Goal: Task Accomplishment & Management: Manage account settings

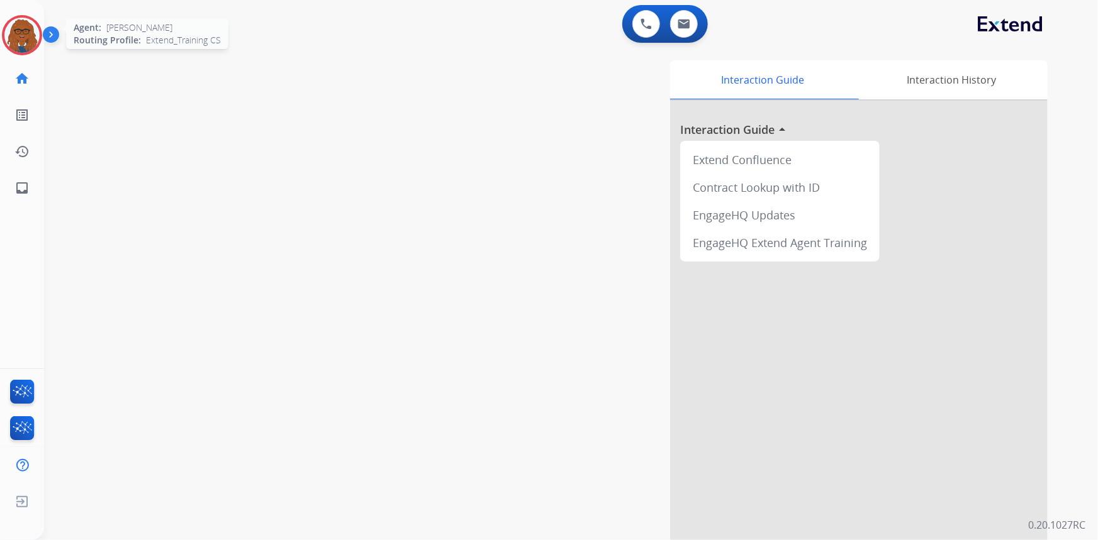
click at [23, 37] on img at bounding box center [21, 35] width 35 height 35
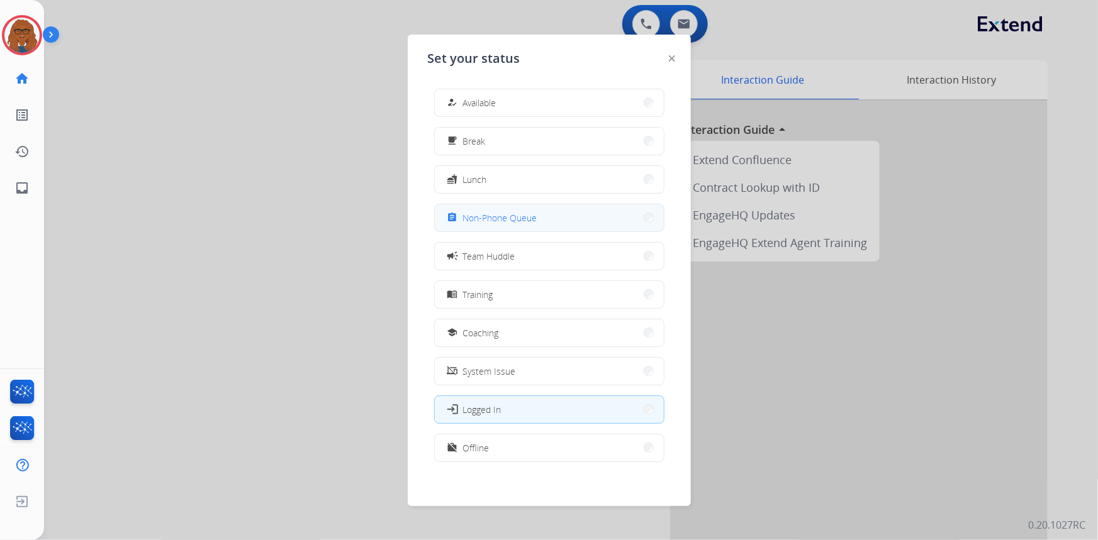
click at [529, 222] on span "Non-Phone Queue" at bounding box center [500, 217] width 74 height 13
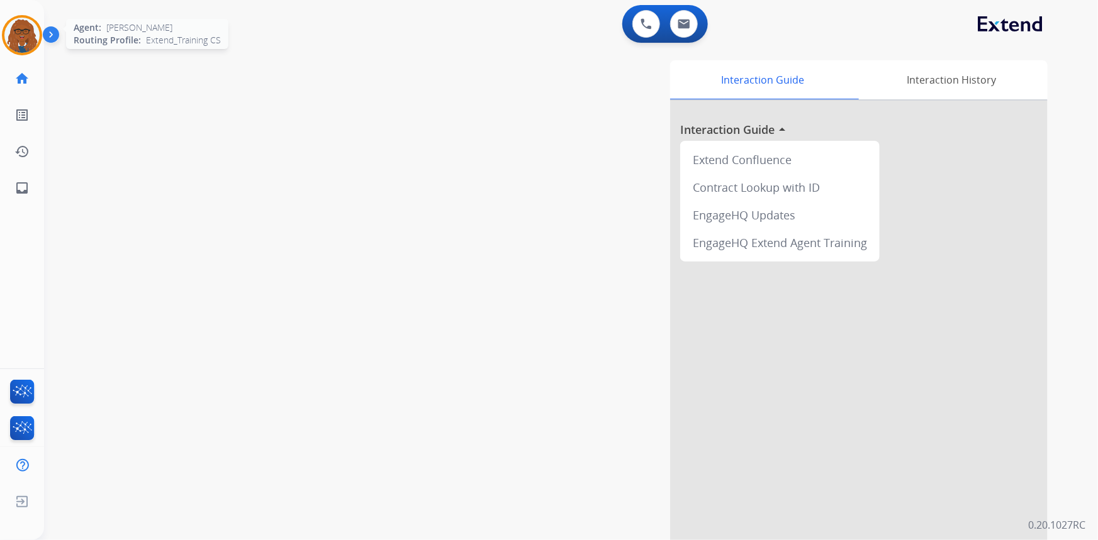
click at [18, 35] on img at bounding box center [21, 35] width 35 height 35
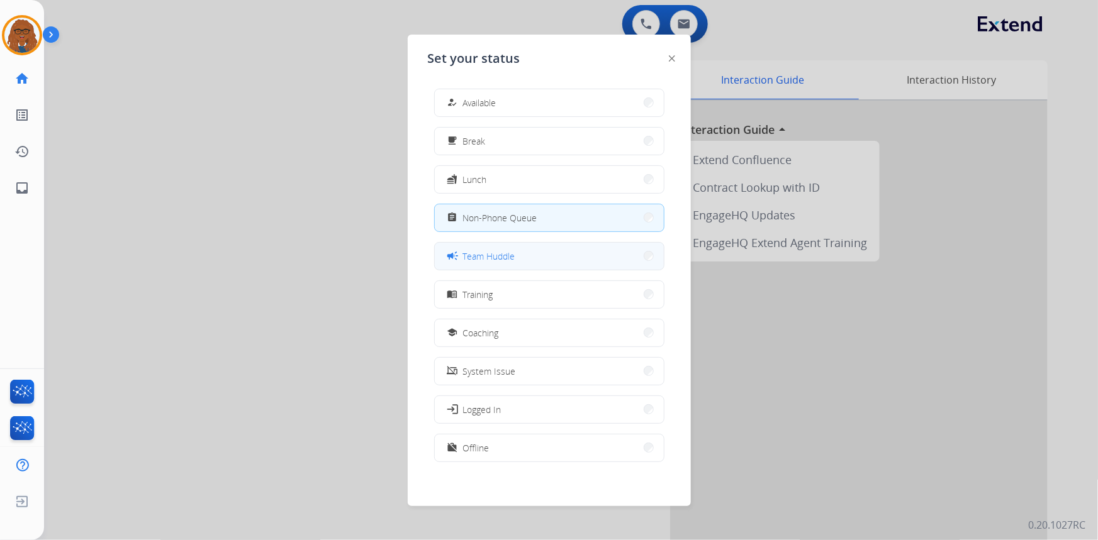
click at [523, 256] on button "campaign Team Huddle" at bounding box center [549, 256] width 229 height 27
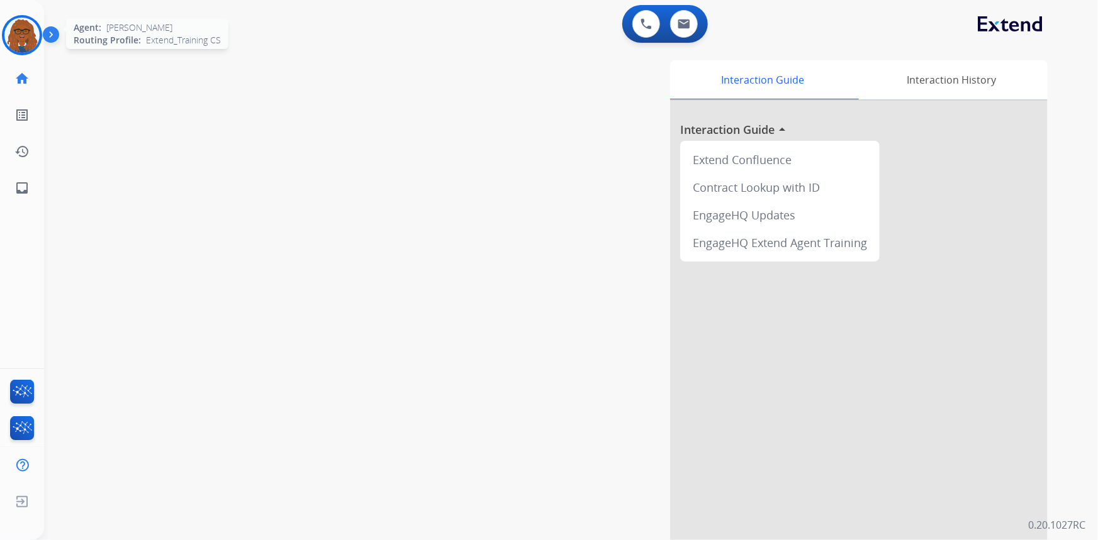
click at [15, 35] on img at bounding box center [21, 35] width 35 height 35
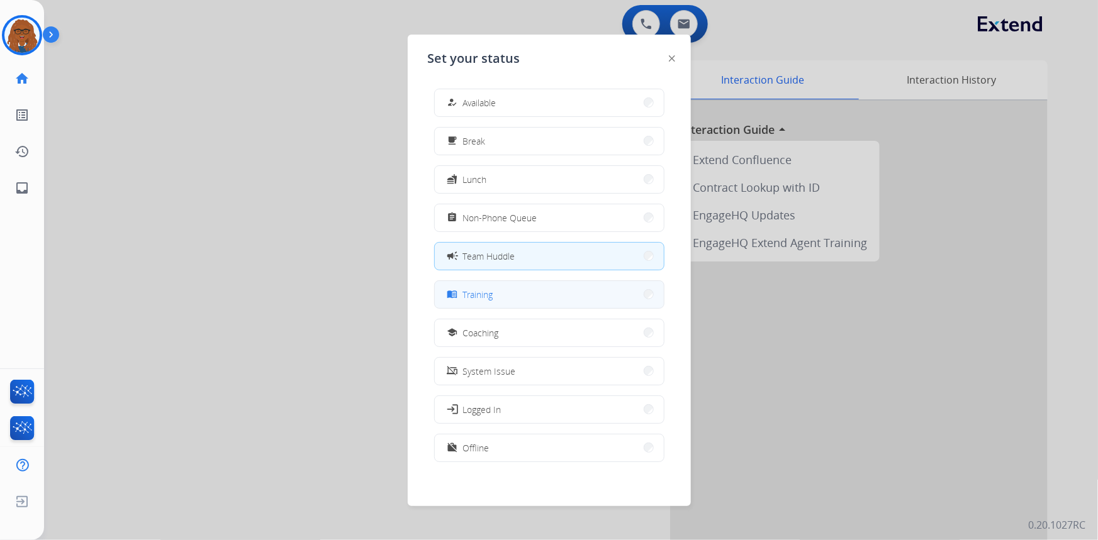
click at [488, 296] on span "Training" at bounding box center [478, 294] width 30 height 13
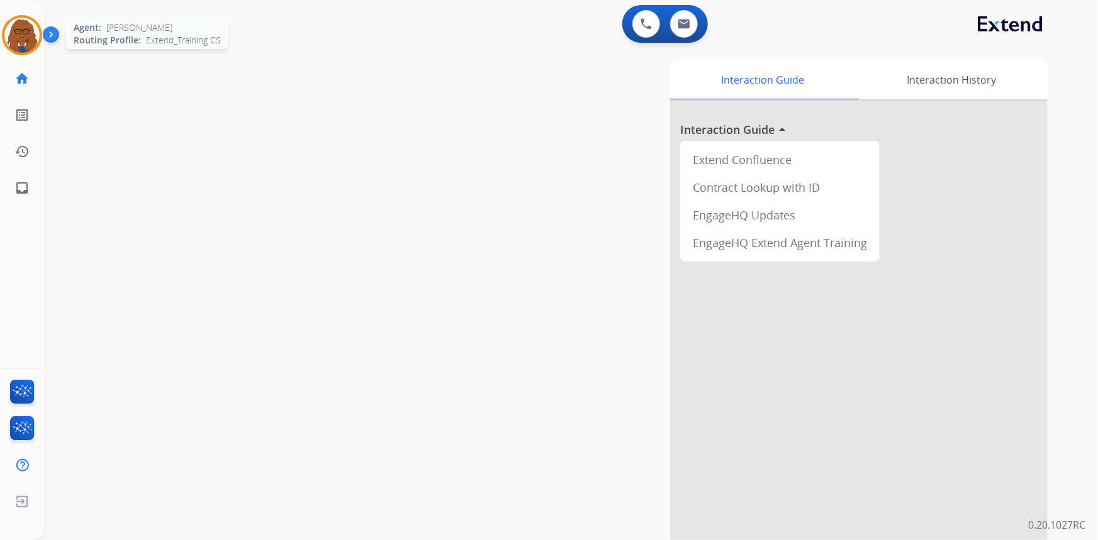
click at [31, 39] on img at bounding box center [21, 35] width 35 height 35
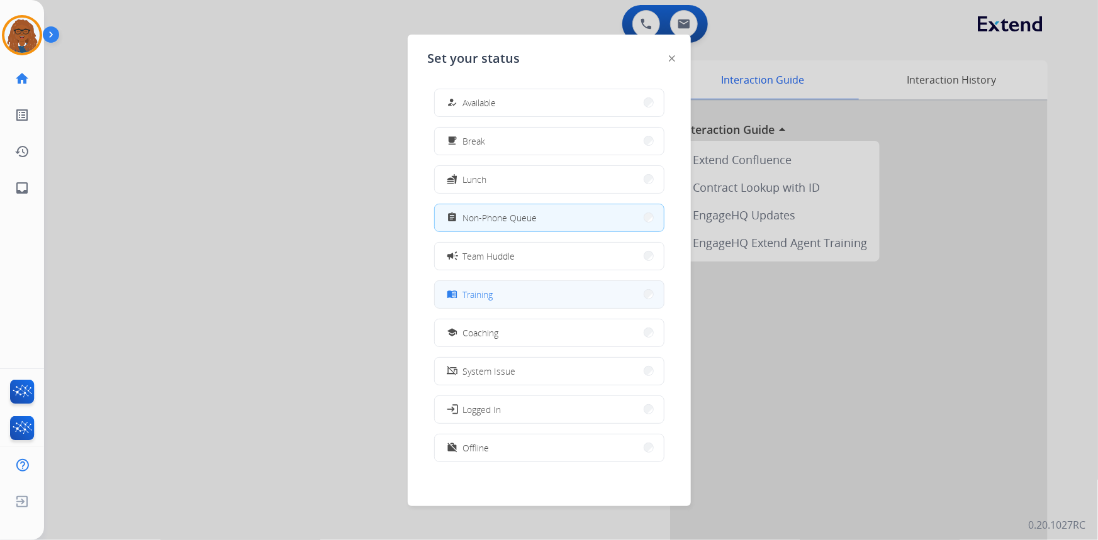
click at [515, 294] on button "menu_book Training" at bounding box center [549, 294] width 229 height 27
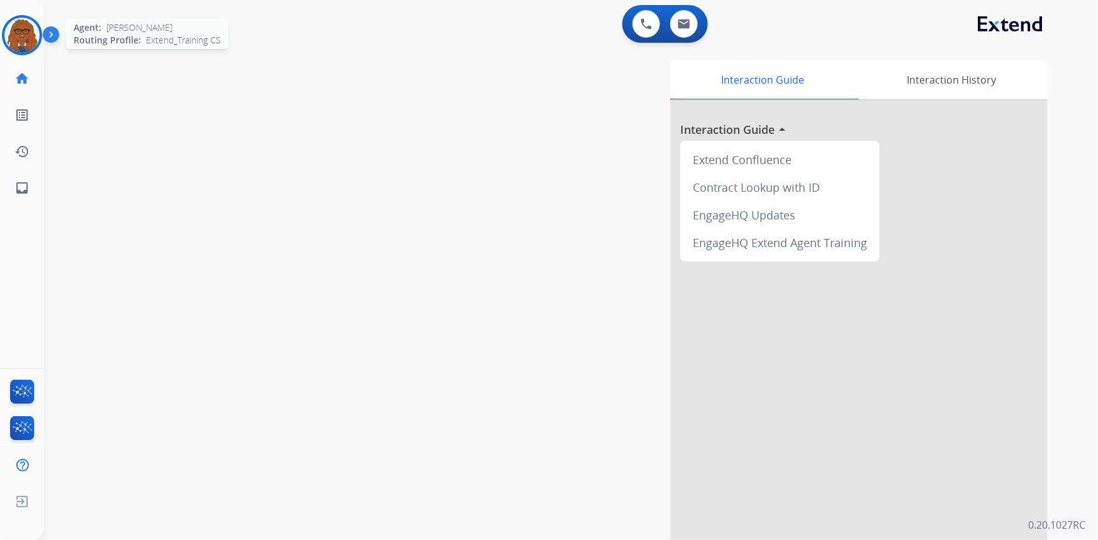
click at [35, 37] on img at bounding box center [21, 35] width 35 height 35
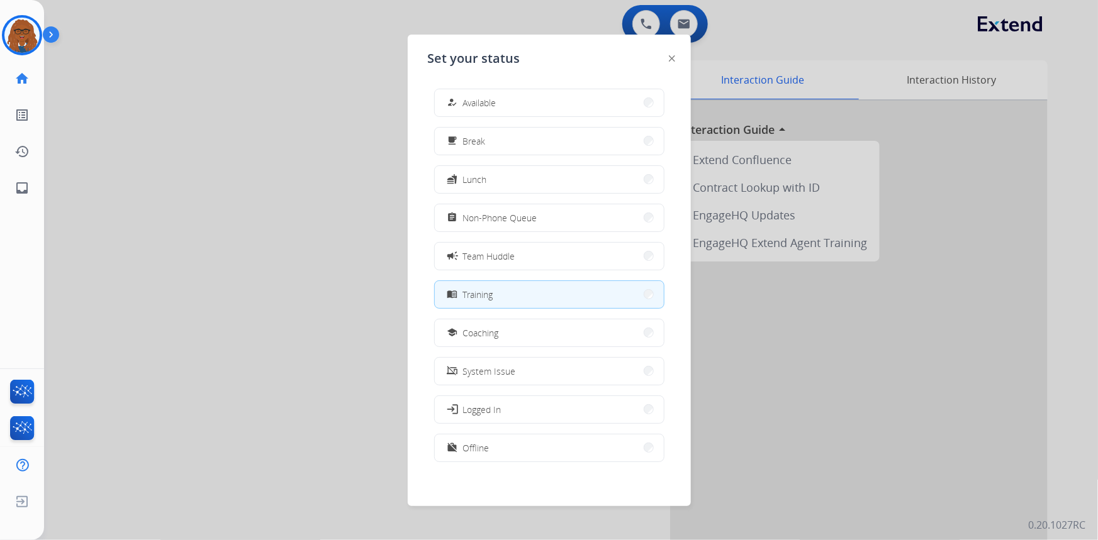
scroll to position [3, 0]
click at [508, 216] on span "Non-Phone Queue" at bounding box center [500, 214] width 74 height 13
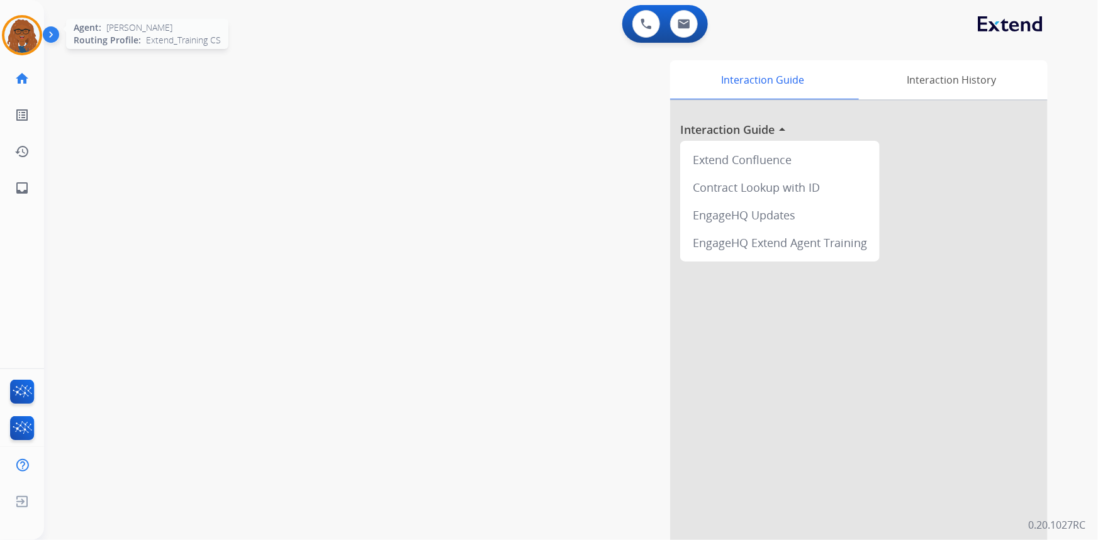
click at [16, 42] on img at bounding box center [21, 35] width 35 height 35
